Goal: Information Seeking & Learning: Learn about a topic

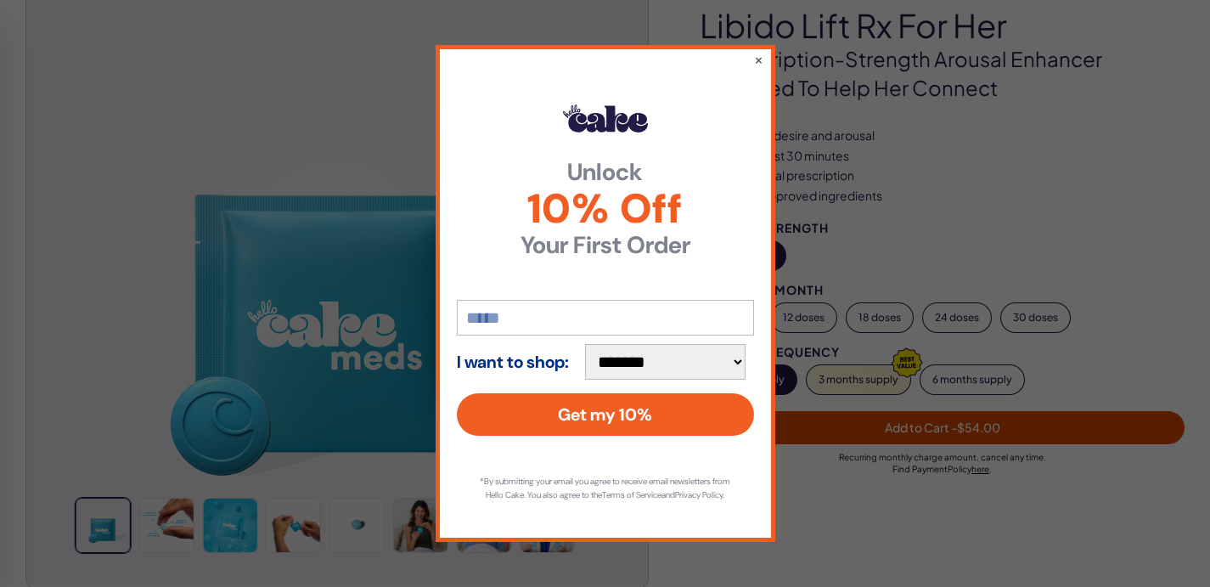
scroll to position [170, 0]
click at [760, 51] on button "×" at bounding box center [757, 59] width 11 height 20
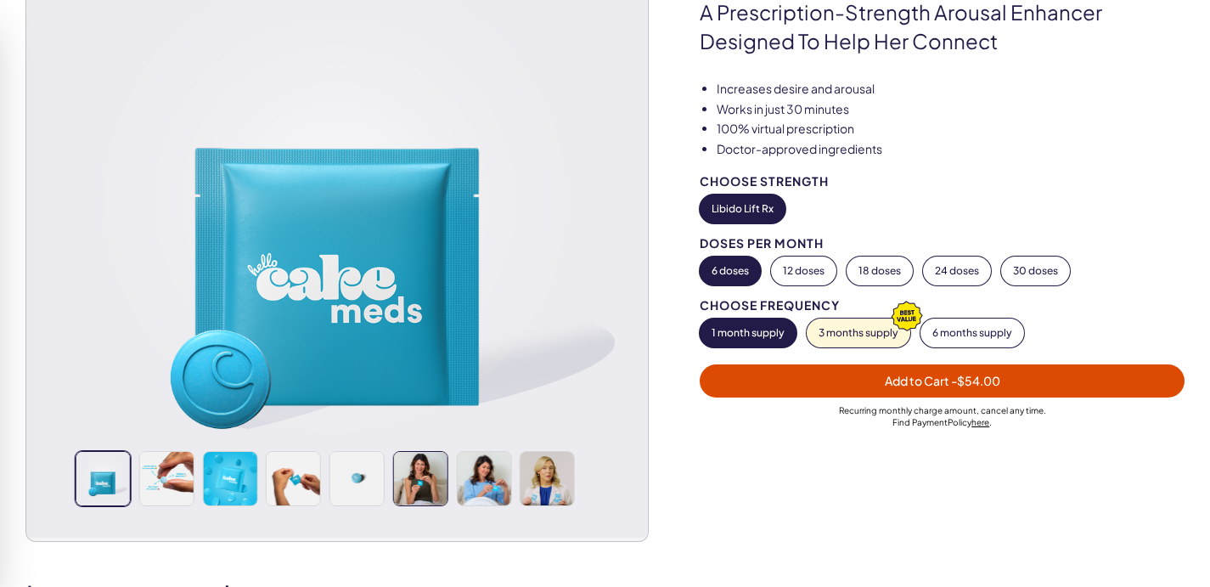
scroll to position [255, 0]
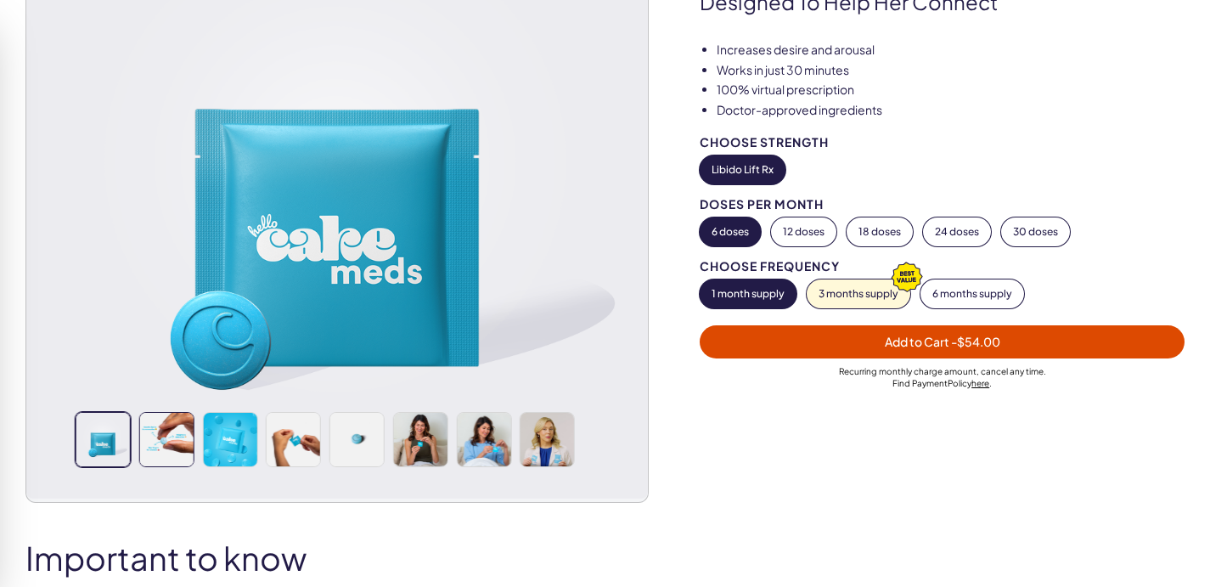
click at [182, 413] on img at bounding box center [166, 439] width 53 height 53
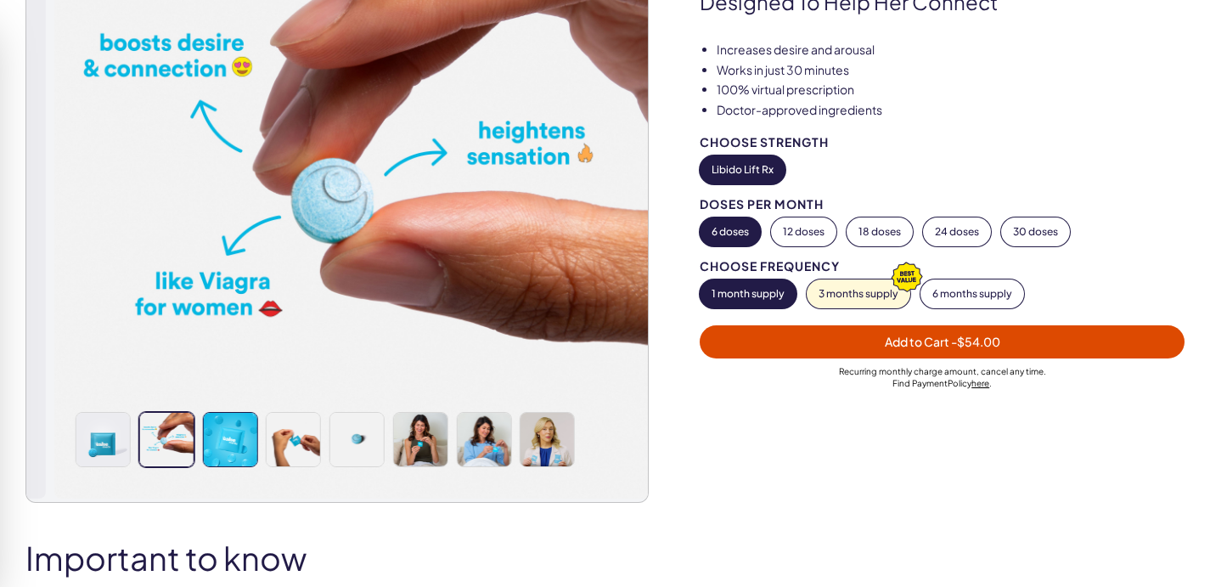
click at [246, 413] on img at bounding box center [229, 439] width 53 height 53
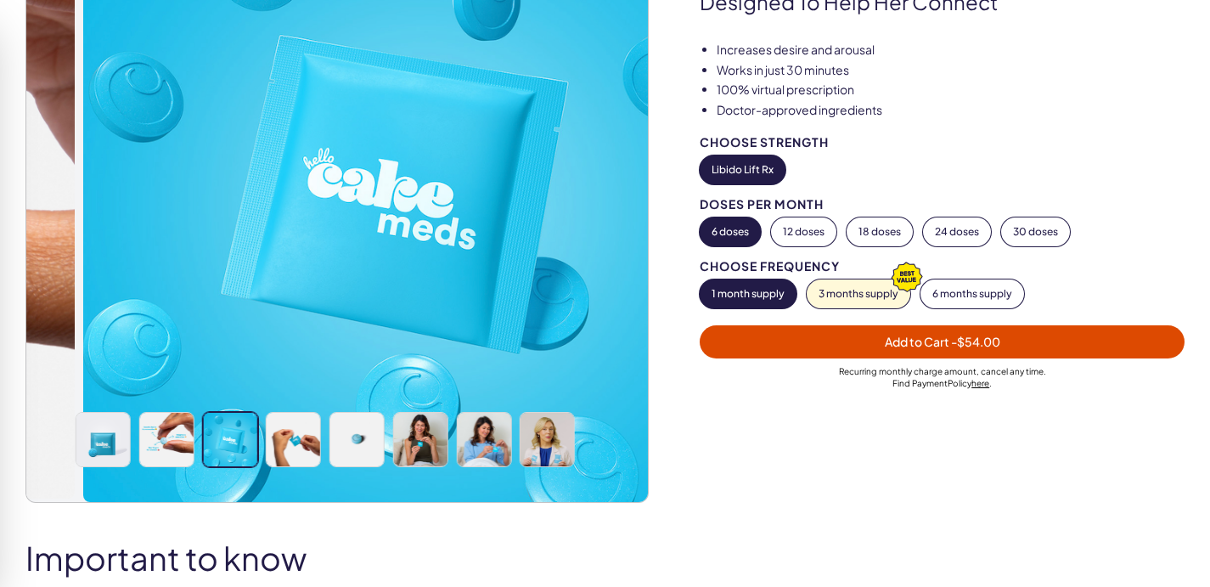
click at [348, 419] on div at bounding box center [337, 439] width 527 height 55
click at [320, 425] on img at bounding box center [293, 439] width 53 height 53
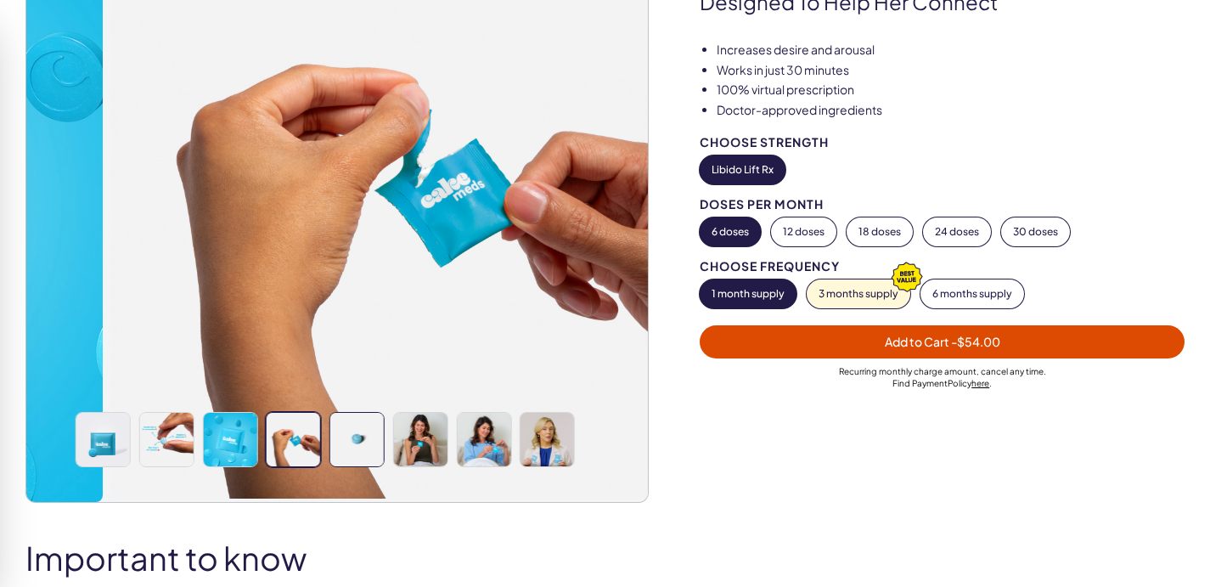
click at [376, 418] on img at bounding box center [356, 439] width 53 height 53
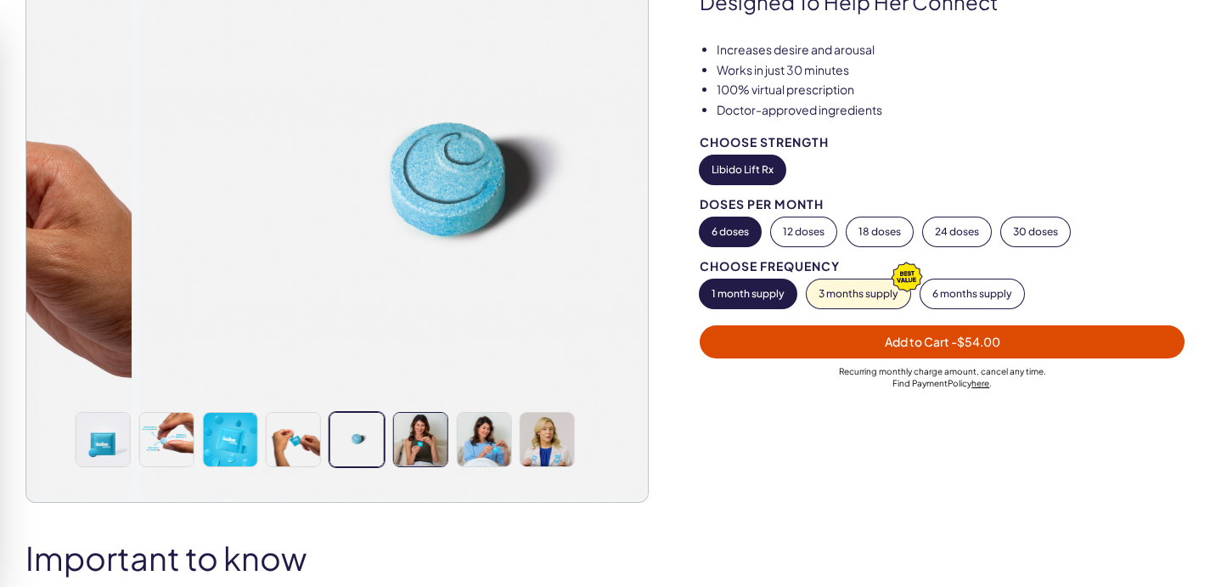
click at [447, 420] on img at bounding box center [420, 439] width 53 height 53
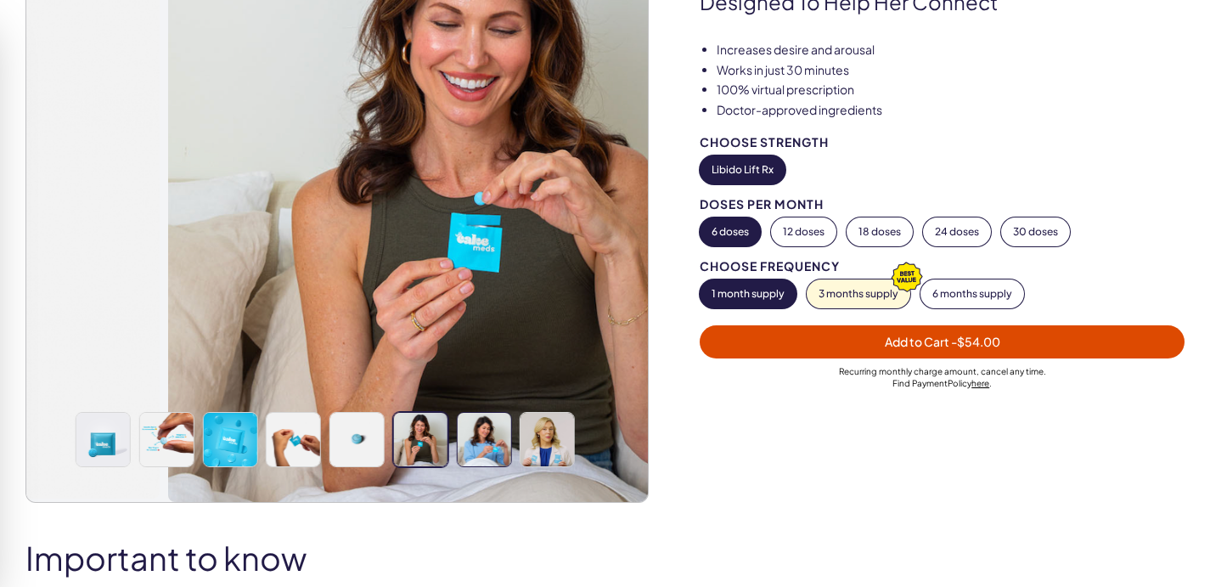
click at [493, 414] on img at bounding box center [483, 439] width 53 height 53
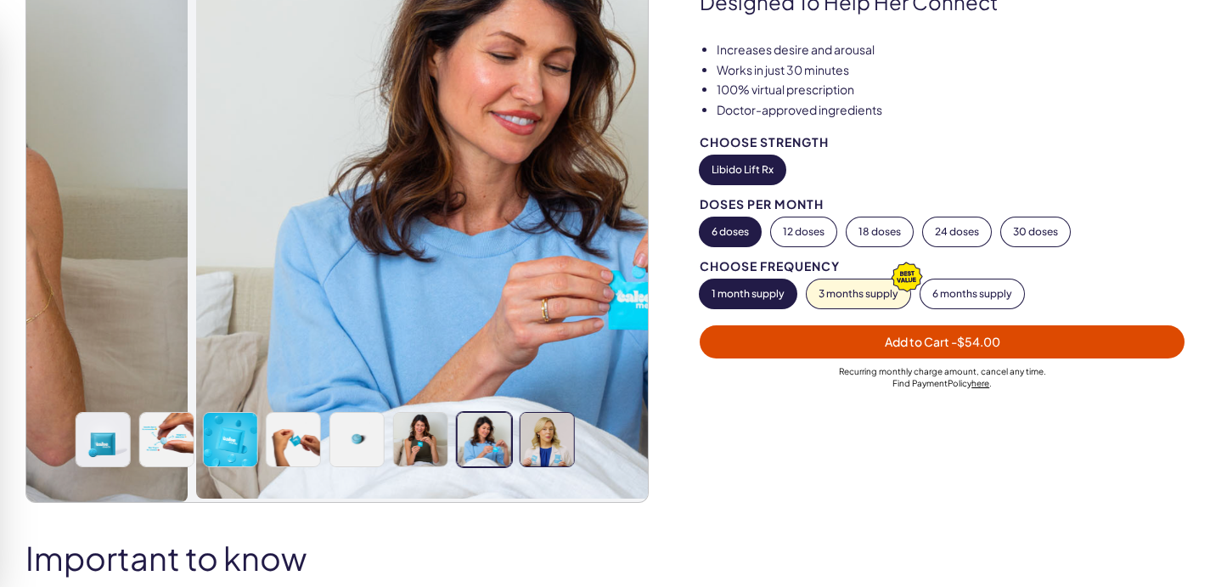
click at [560, 417] on img at bounding box center [546, 439] width 53 height 53
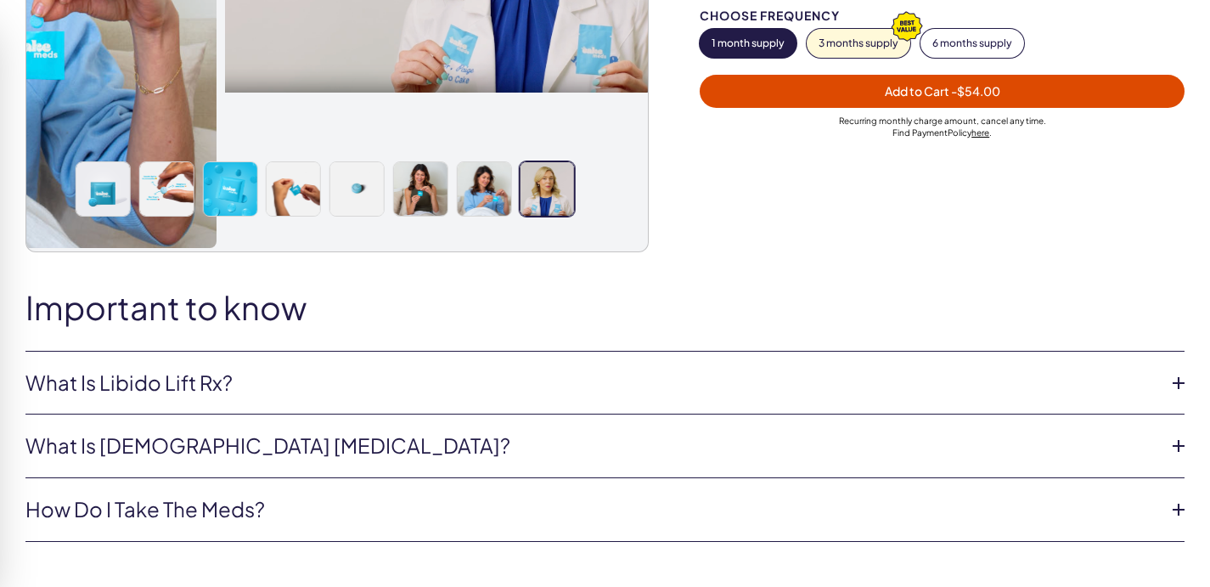
scroll to position [509, 0]
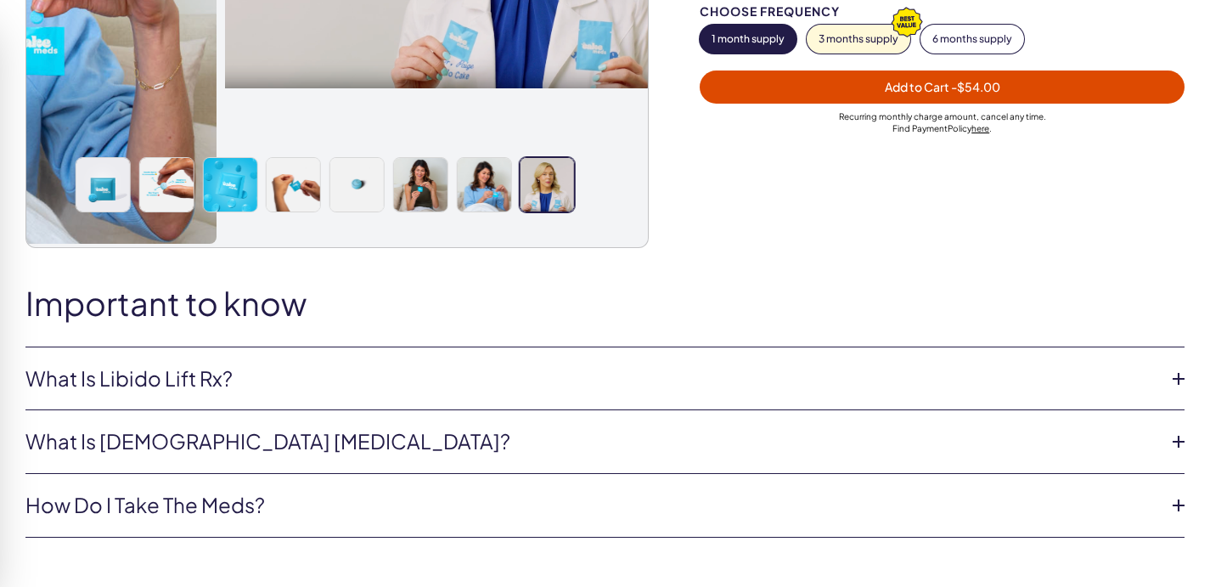
drag, startPoint x: 281, startPoint y: 483, endPoint x: 300, endPoint y: 483, distance: 18.7
click at [280, 491] on link "How do I take the meds?" at bounding box center [591, 505] width 1132 height 29
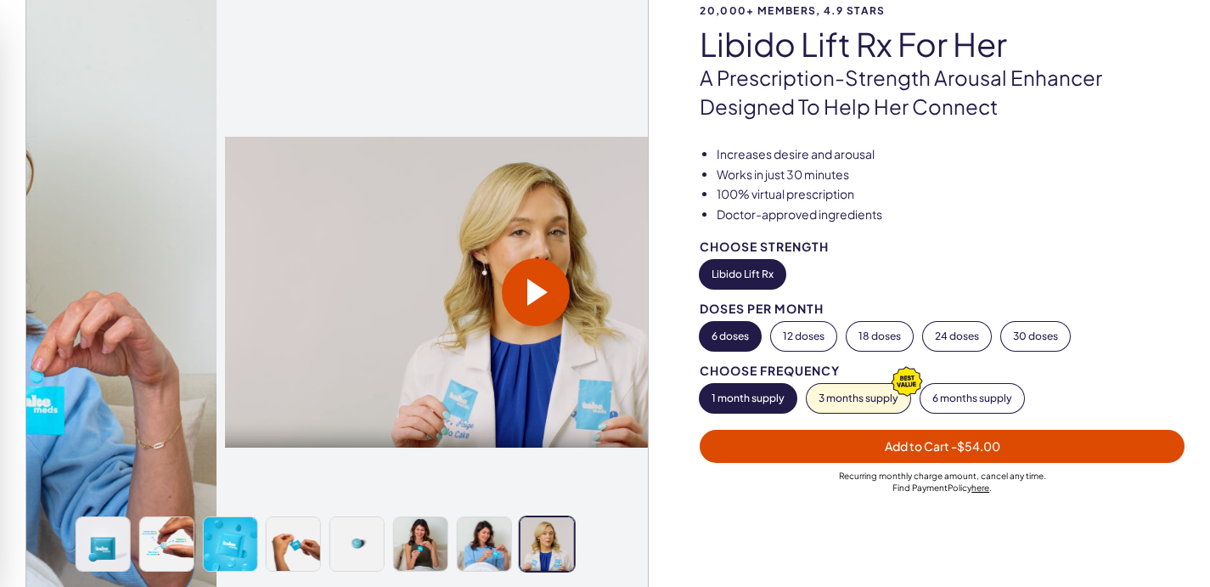
scroll to position [170, 0]
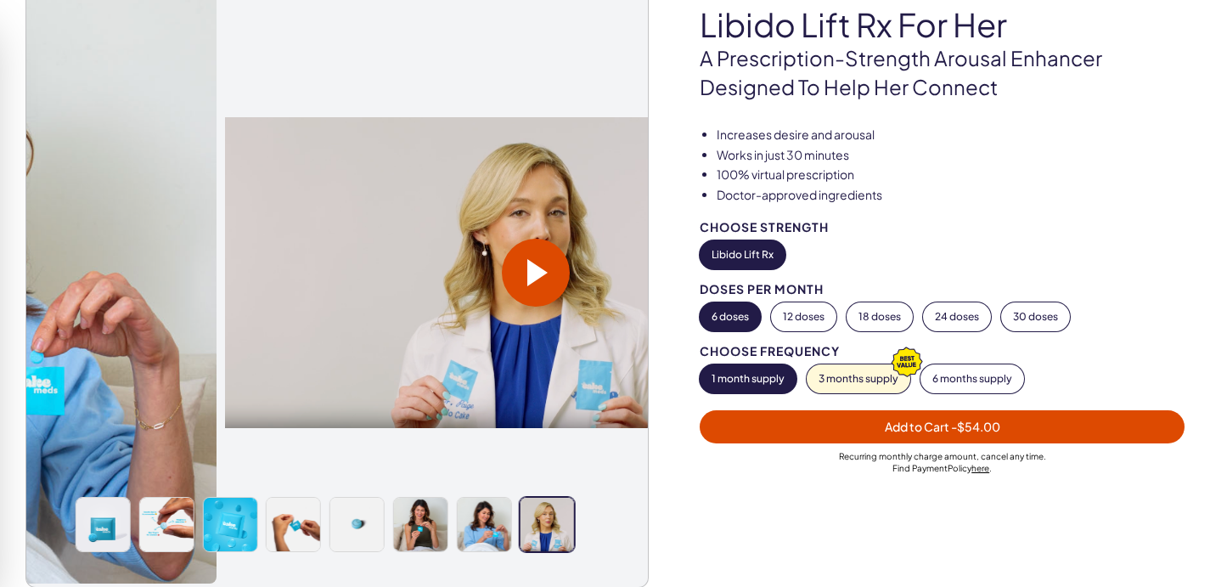
click at [730, 251] on button "Libido Lift Rx" at bounding box center [743, 254] width 86 height 29
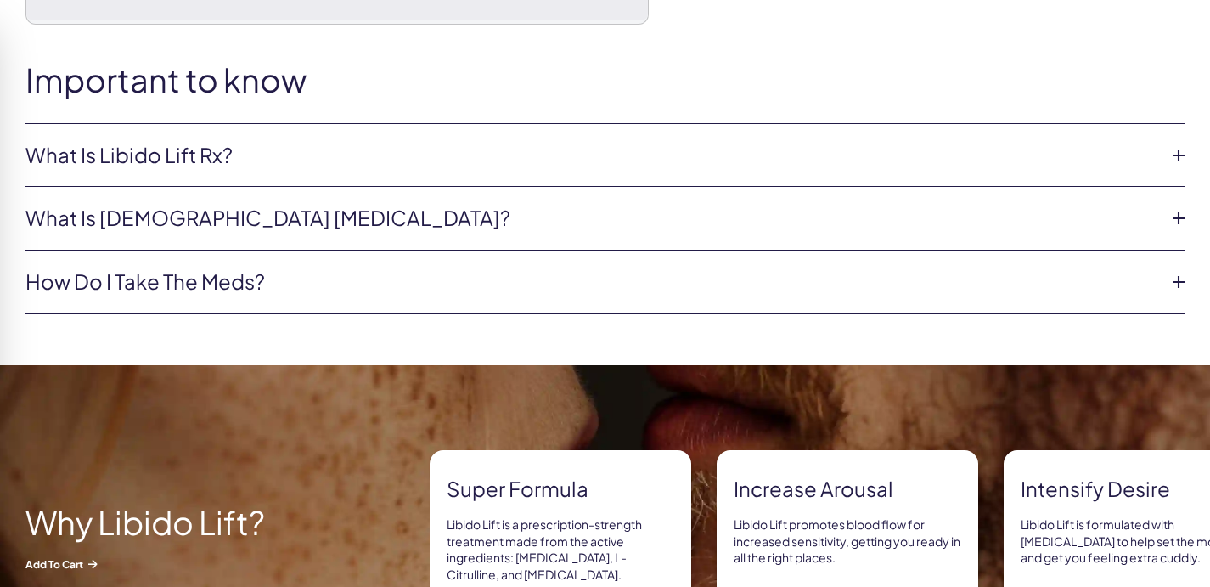
scroll to position [849, 0]
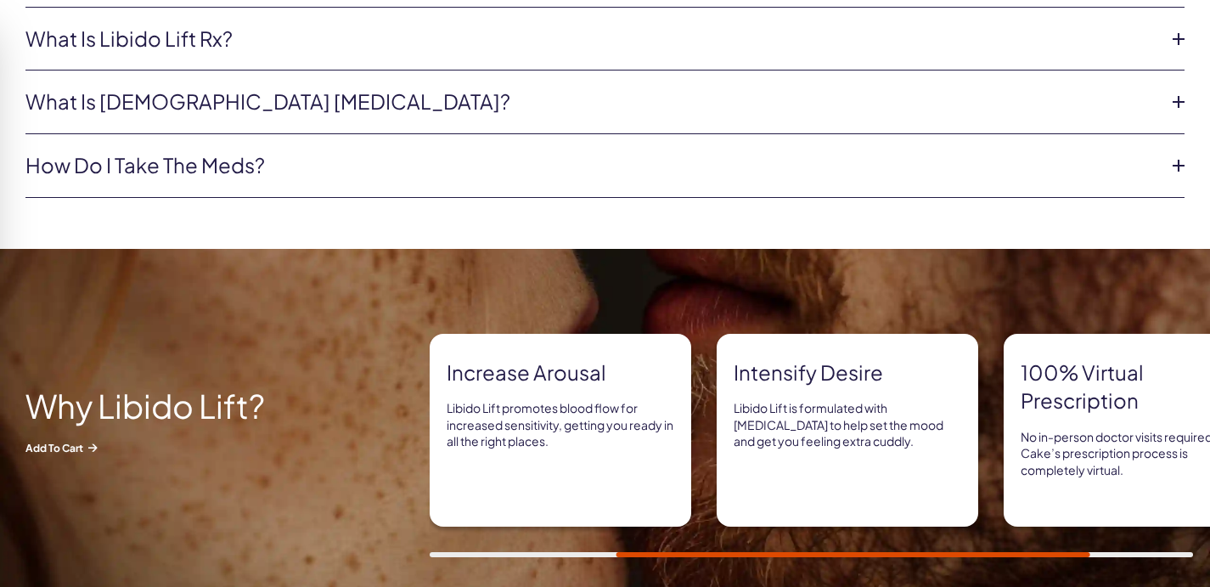
click at [267, 87] on link "What is [DEMOGRAPHIC_DATA] [MEDICAL_DATA]?" at bounding box center [591, 101] width 1132 height 29
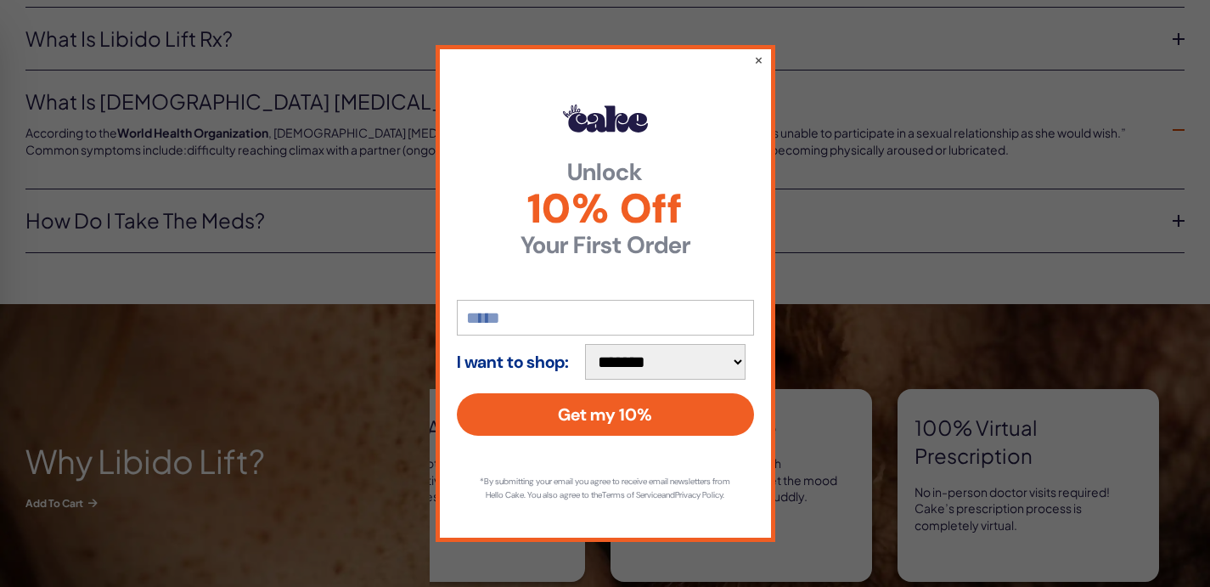
click at [751, 50] on div "**********" at bounding box center [606, 293] width 340 height 496
click at [755, 50] on button "×" at bounding box center [757, 59] width 11 height 20
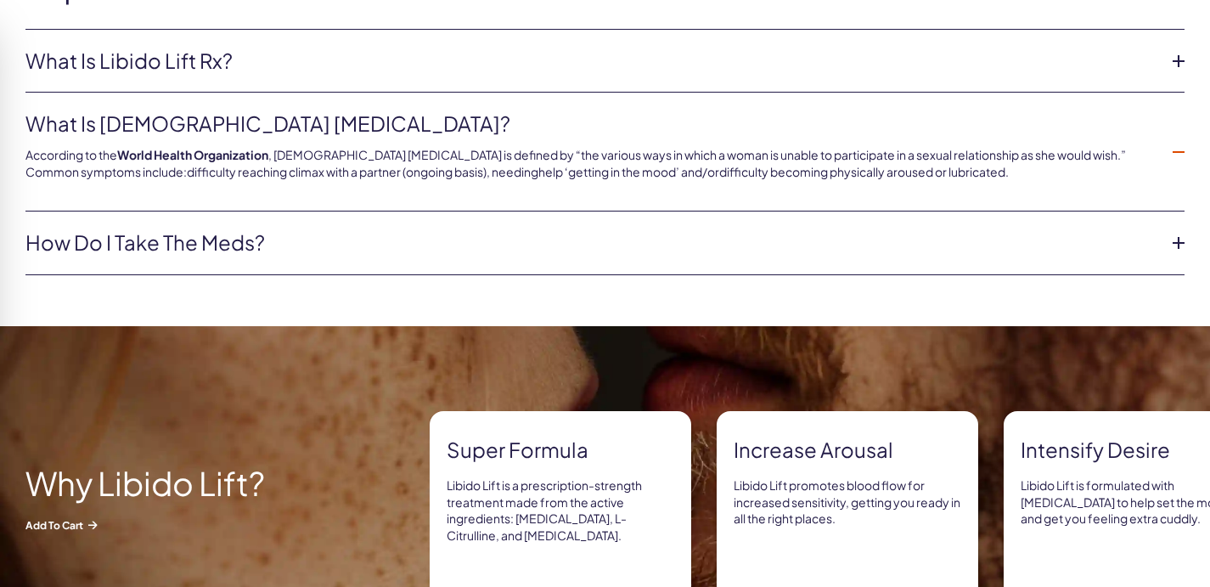
scroll to position [594, 0]
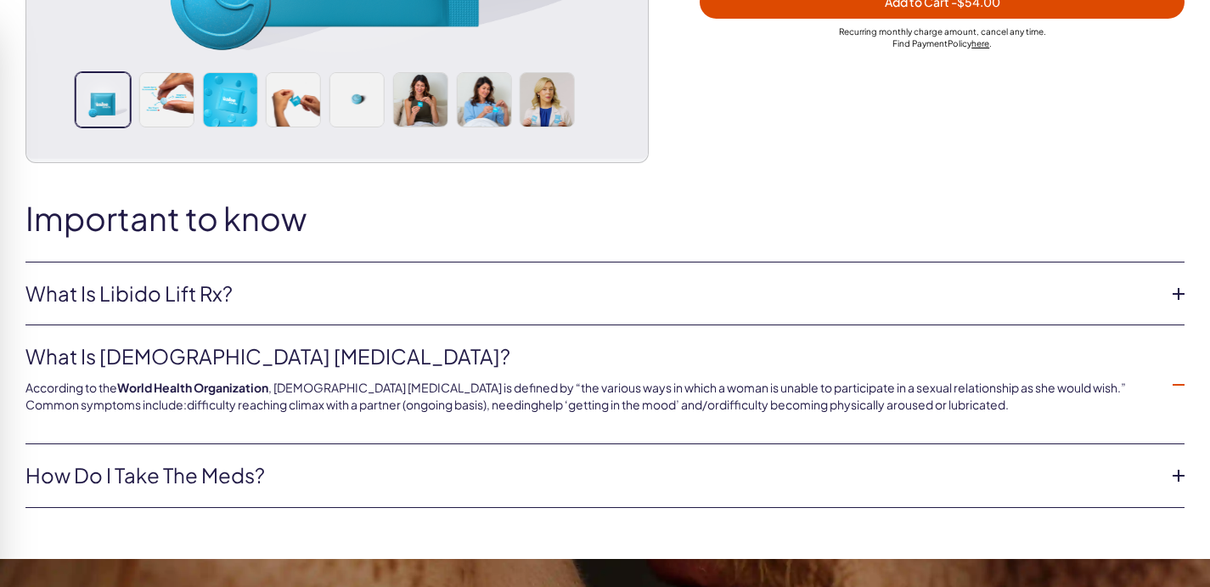
click at [232, 279] on link "What is Libido Lift Rx?" at bounding box center [591, 293] width 1132 height 29
